Goal: Task Accomplishment & Management: Complete application form

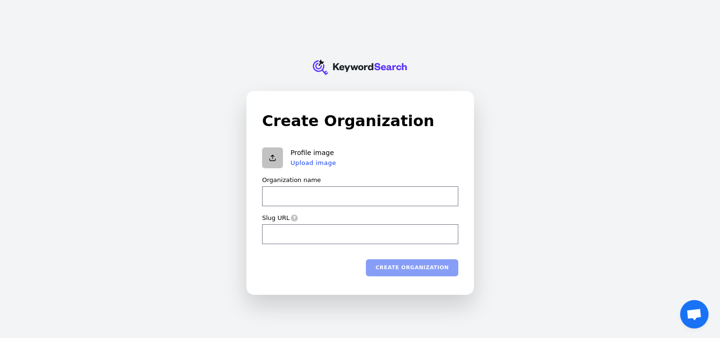
click at [443, 182] on div "Organization name" at bounding box center [360, 180] width 196 height 9
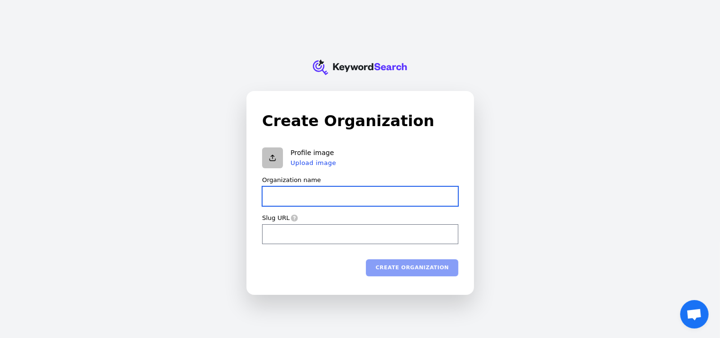
click at [448, 186] on input "Organization name" at bounding box center [360, 196] width 196 height 20
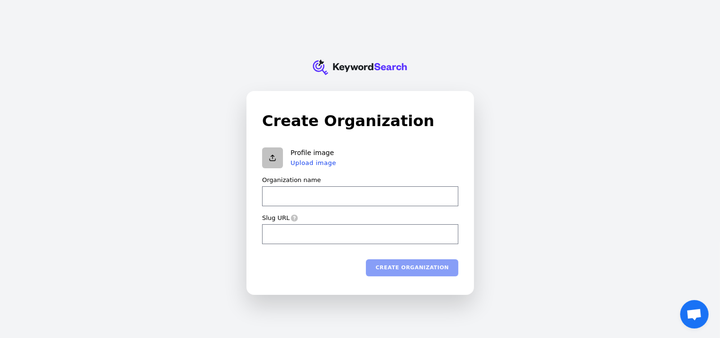
click at [465, 171] on div "Create Organization Profile image Upload image Organization name Slug URL Creat…" at bounding box center [360, 192] width 227 height 203
click at [469, 185] on div "Create Organization Profile image Upload image Organization name Slug URL Creat…" at bounding box center [360, 192] width 227 height 203
click at [469, 166] on div "Create Organization Profile image Upload image Organization name Slug URL Creat…" at bounding box center [360, 192] width 227 height 203
click at [469, 227] on div "Create Organization Profile image Upload image Organization name Slug URL Creat…" at bounding box center [360, 192] width 227 height 203
click at [471, 223] on div "Create Organization Profile image Upload image Organization name Slug URL Creat…" at bounding box center [360, 192] width 227 height 203
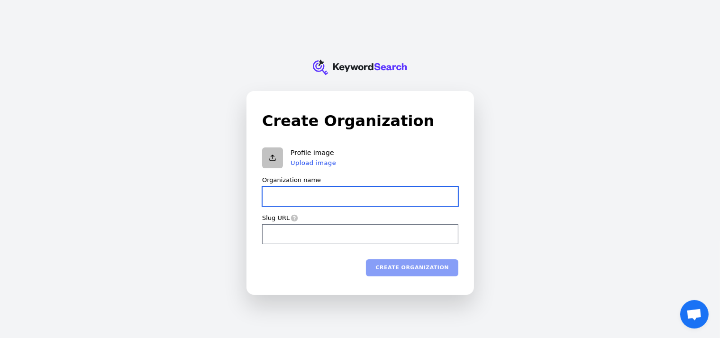
click at [435, 187] on input "Organization name" at bounding box center [360, 196] width 196 height 20
click at [448, 174] on form "Profile image Upload image Organization name Slug URL Create organization" at bounding box center [360, 211] width 196 height 129
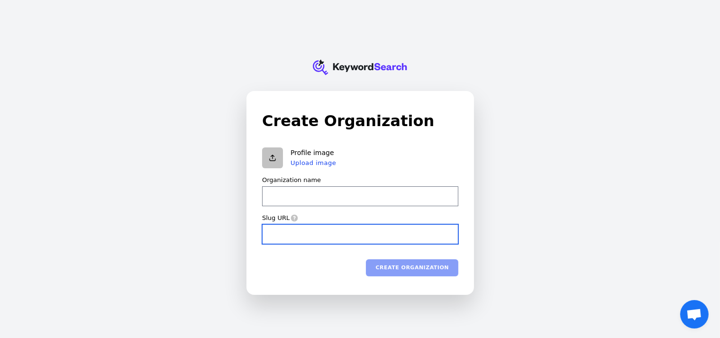
click at [411, 241] on input "Slug URL" at bounding box center [360, 234] width 196 height 20
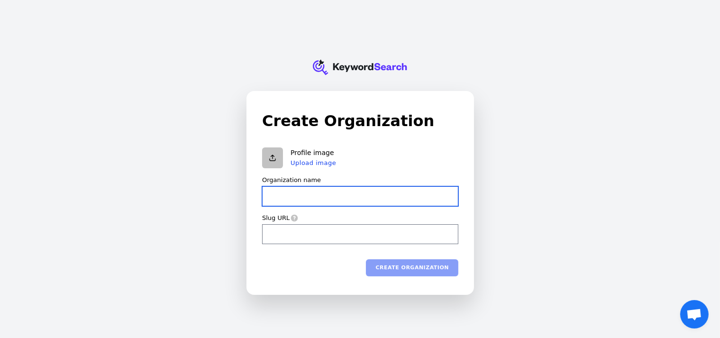
click at [367, 195] on input "Organization name" at bounding box center [360, 196] width 196 height 20
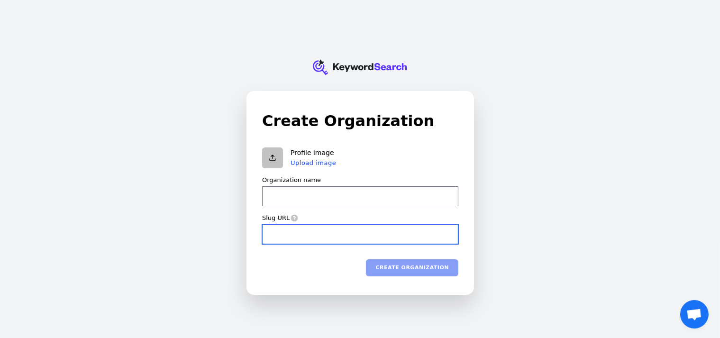
click at [338, 237] on input "Slug URL" at bounding box center [360, 234] width 196 height 20
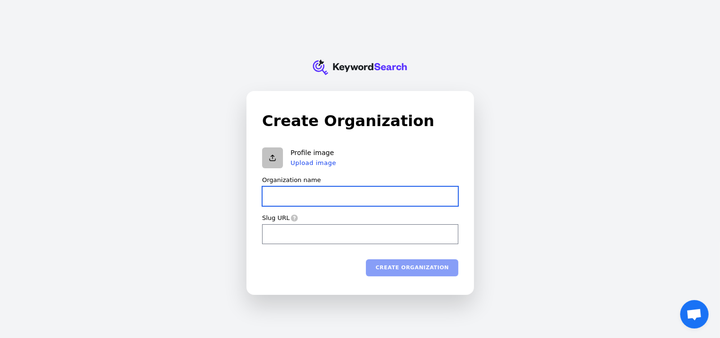
click at [305, 196] on input "Organization name" at bounding box center [360, 196] width 196 height 20
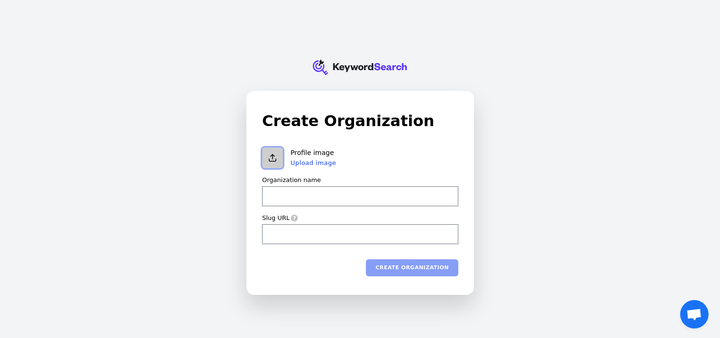
click at [270, 157] on icon "Upload organization logo" at bounding box center [272, 157] width 9 height 9
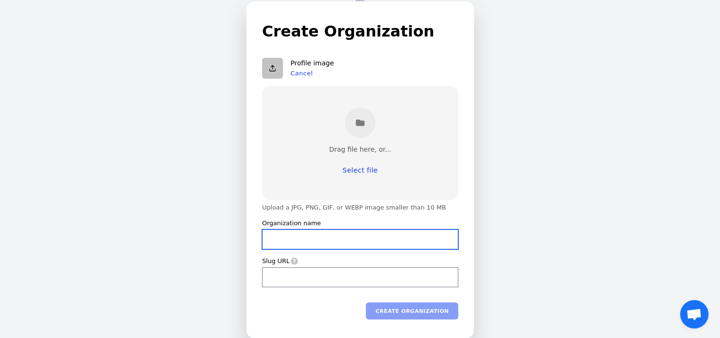
click at [446, 232] on input "Organization name" at bounding box center [360, 239] width 196 height 20
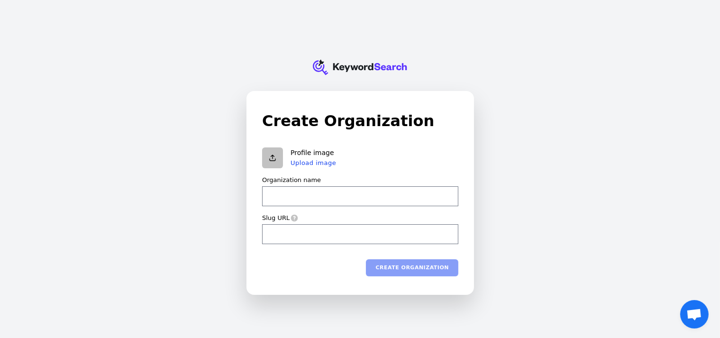
click at [371, 201] on input "Organization name" at bounding box center [360, 196] width 196 height 20
click at [365, 63] on icon "KeywordSearch" at bounding box center [360, 67] width 95 height 47
click at [696, 315] on span "Open chat" at bounding box center [694, 315] width 16 height 13
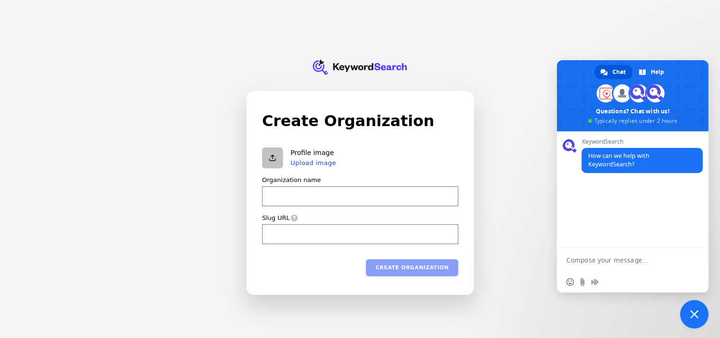
click at [523, 201] on div "KeywordSearch Create Organization Profile image Upload image Organization name …" at bounding box center [360, 169] width 720 height 338
click at [698, 316] on span "Close chat" at bounding box center [694, 314] width 9 height 9
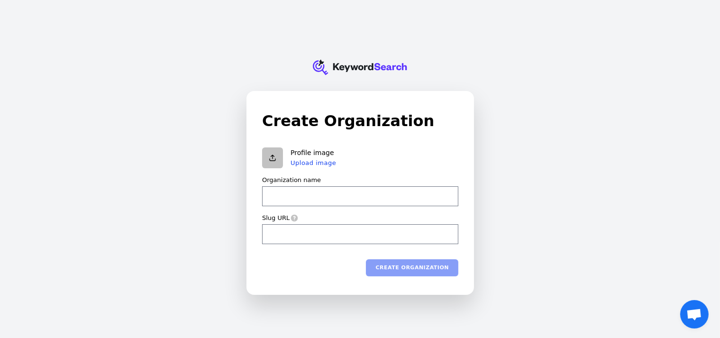
click at [464, 216] on div "Create Organization Profile image Upload image Organization name Slug URL Creat…" at bounding box center [360, 192] width 227 height 203
click at [448, 215] on div "Slug URL" at bounding box center [360, 218] width 196 height 9
click at [443, 214] on div "Slug URL" at bounding box center [360, 218] width 196 height 9
drag, startPoint x: 444, startPoint y: 216, endPoint x: 463, endPoint y: 214, distance: 19.1
click at [463, 214] on div "Create Organization Profile image Upload image Organization name Slug URL Creat…" at bounding box center [360, 192] width 227 height 203
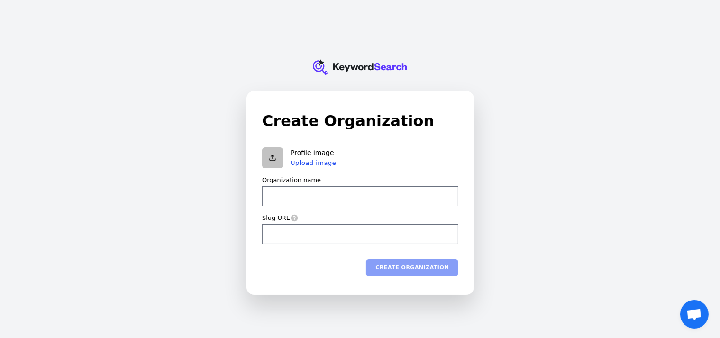
click at [442, 184] on div "Organization name" at bounding box center [360, 191] width 196 height 30
